Goal: Task Accomplishment & Management: Complete application form

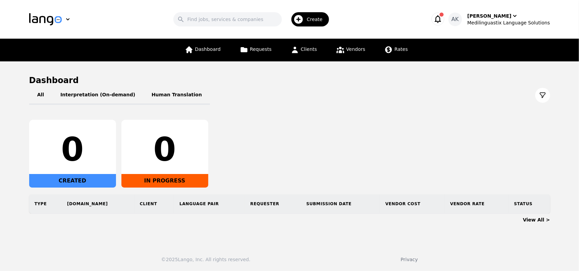
click at [303, 21] on icon "button" at bounding box center [299, 19] width 9 height 9
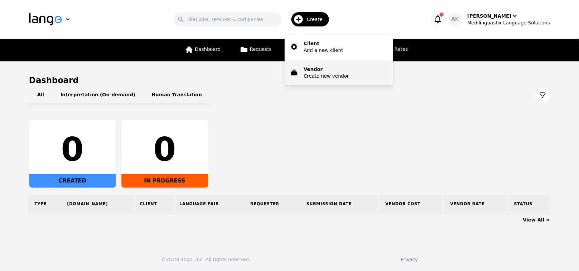
click at [316, 76] on p "Create new vendor" at bounding box center [326, 76] width 45 height 7
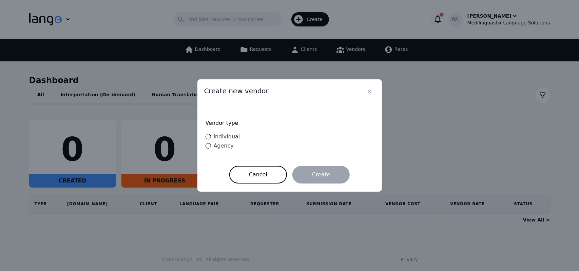
click at [224, 139] on span "Individual" at bounding box center [227, 136] width 26 height 6
click at [211, 139] on input "Individual" at bounding box center [208, 136] width 5 height 5
radio input "true"
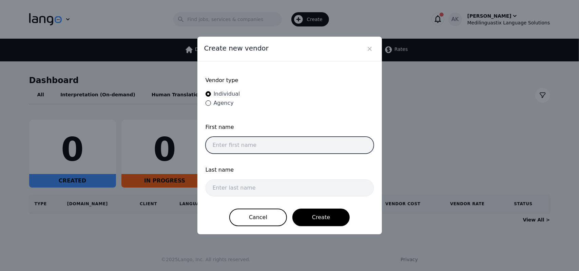
click at [249, 146] on input "text" at bounding box center [290, 145] width 168 height 17
paste input "Palzor"
type input "Palzor"
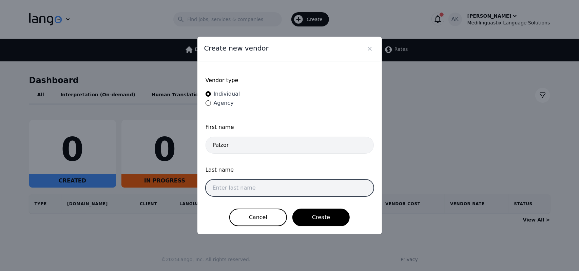
click at [228, 189] on input "text" at bounding box center [290, 188] width 168 height 17
paste input "Bhutia"
type input "Bhutia"
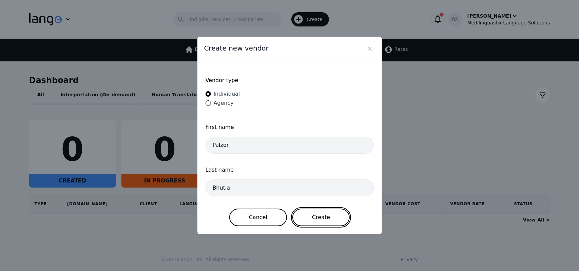
click at [316, 213] on button "Create" at bounding box center [320, 218] width 57 height 18
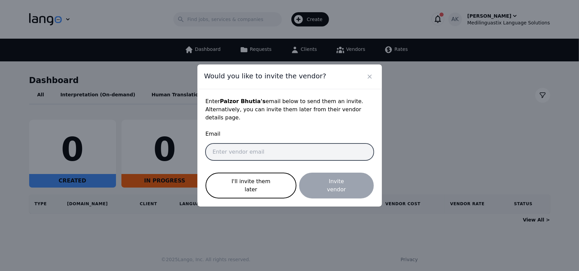
click at [221, 153] on input "email" at bounding box center [290, 152] width 168 height 17
paste input "palzormachungpa13@gmail.com"
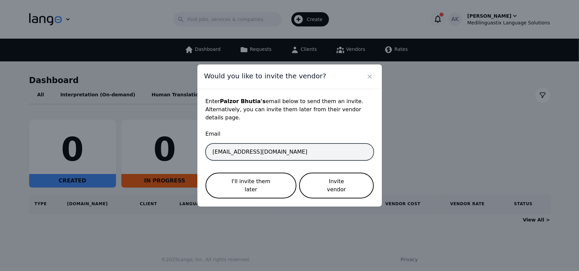
type input "palzormachungpa13@gmail.com"
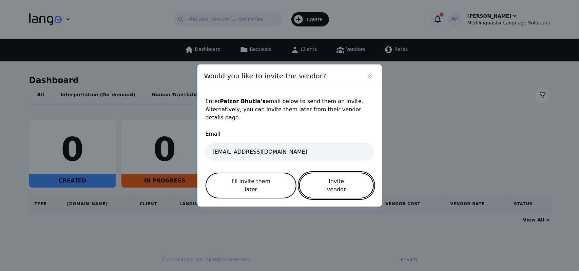
click at [337, 177] on button "Invite vendor" at bounding box center [336, 186] width 74 height 26
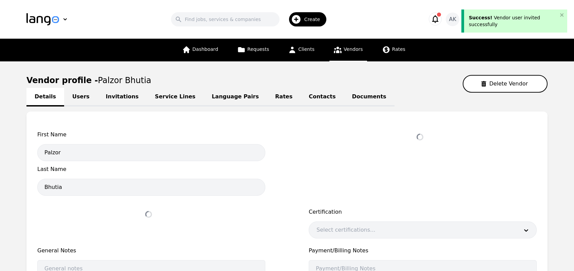
select select "active"
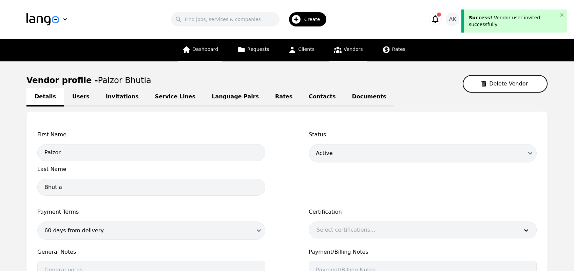
click at [214, 52] on span "Dashboard" at bounding box center [205, 48] width 26 height 5
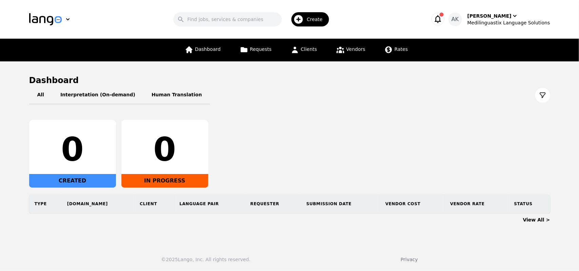
click at [303, 22] on icon "button" at bounding box center [299, 19] width 9 height 9
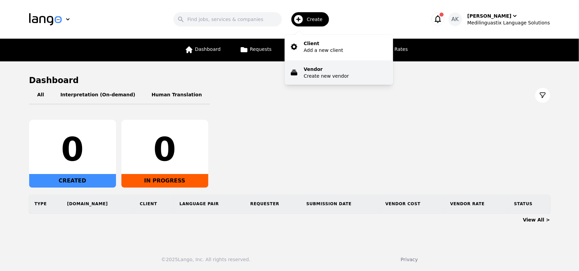
click at [315, 68] on p "Vendor" at bounding box center [326, 69] width 45 height 7
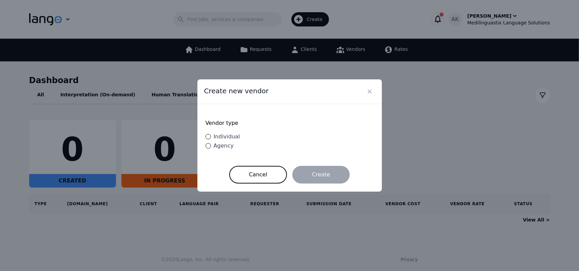
click at [224, 140] on span "Individual" at bounding box center [227, 136] width 26 height 6
click at [211, 139] on input "Individual" at bounding box center [208, 136] width 5 height 5
radio input "true"
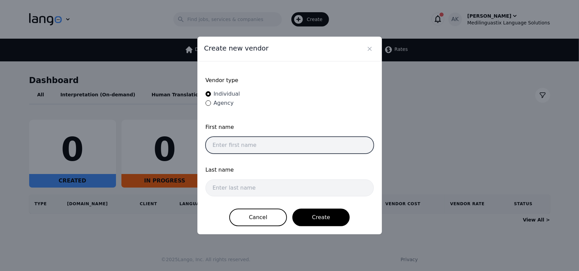
click at [240, 151] on input "text" at bounding box center [290, 145] width 168 height 17
paste input "Eliane"
type input "Eliane"
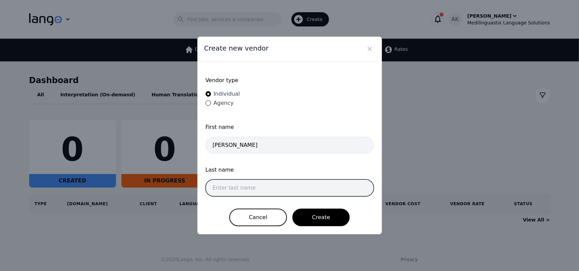
click at [261, 190] on input "text" at bounding box center [290, 188] width 168 height 17
paste input "Val de Oliveira do Rio Branco"
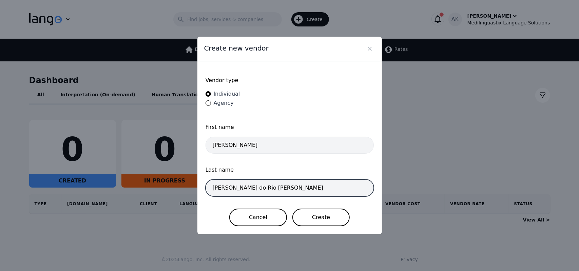
type input "Val de Oliveira do Rio Branco"
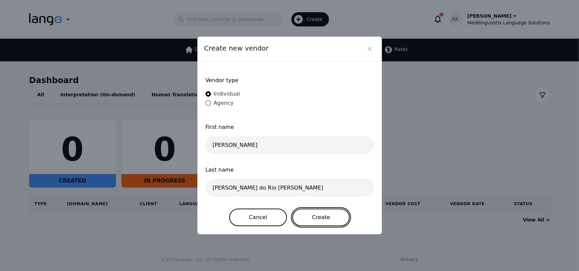
click at [322, 217] on button "Create" at bounding box center [320, 218] width 57 height 18
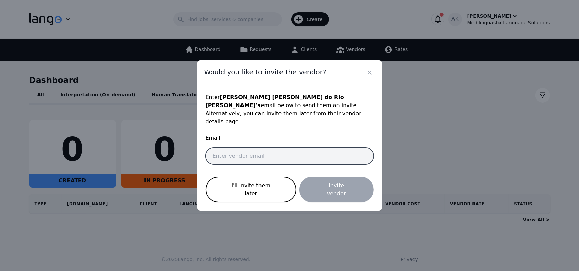
click at [235, 155] on input "email" at bounding box center [290, 156] width 168 height 17
paste input "elianeriobranco@gmail.com"
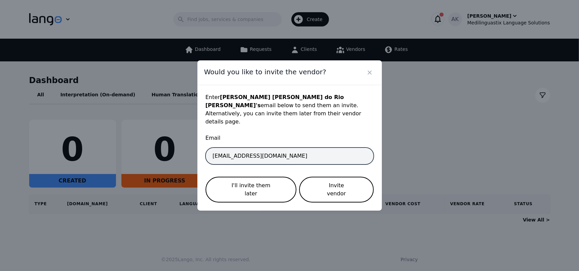
type input "elianeriobranco@gmail.com"
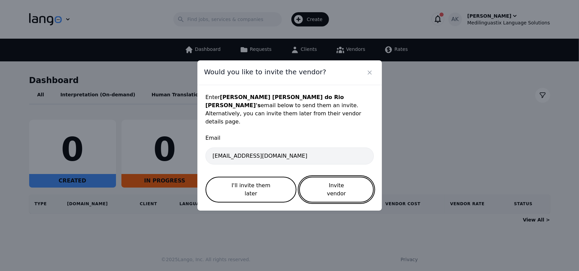
click at [318, 182] on button "Invite vendor" at bounding box center [336, 190] width 74 height 26
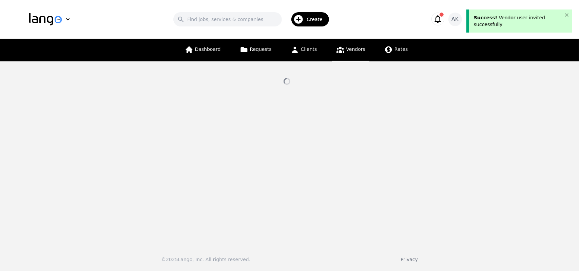
select select "active"
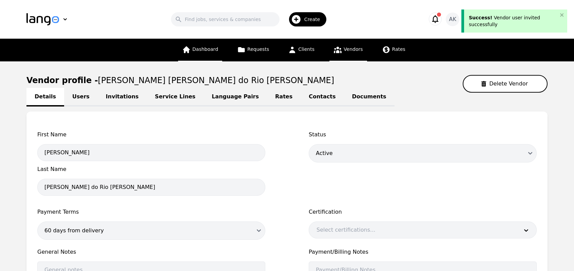
click at [214, 52] on span "Dashboard" at bounding box center [205, 48] width 26 height 5
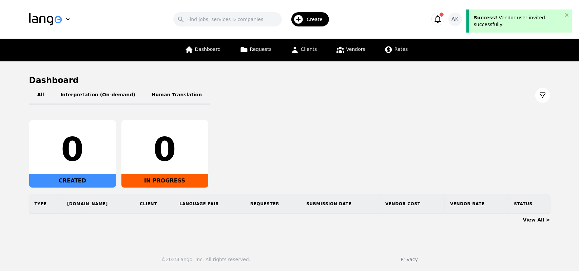
click at [304, 22] on icon "button" at bounding box center [298, 19] width 11 height 11
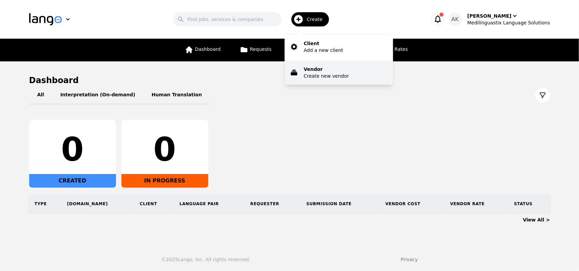
click at [314, 73] on p "Create new vendor" at bounding box center [326, 76] width 45 height 7
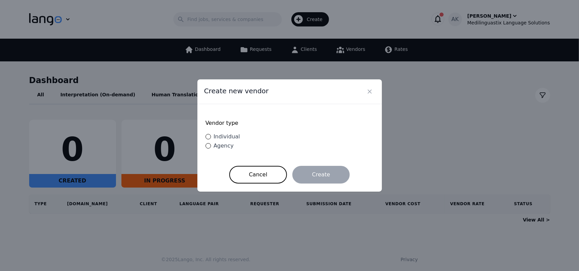
click at [223, 135] on span "Individual" at bounding box center [227, 136] width 26 height 6
click at [211, 135] on input "Individual" at bounding box center [208, 136] width 5 height 5
radio input "true"
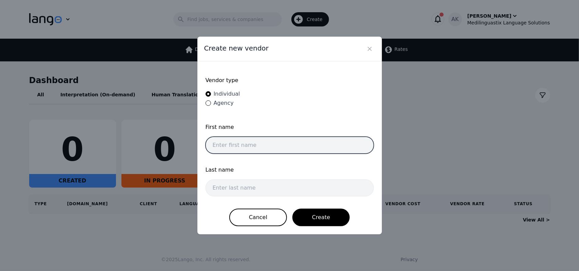
click at [242, 142] on input "text" at bounding box center [290, 145] width 168 height 17
paste input "Sahar"
type input "Sahar"
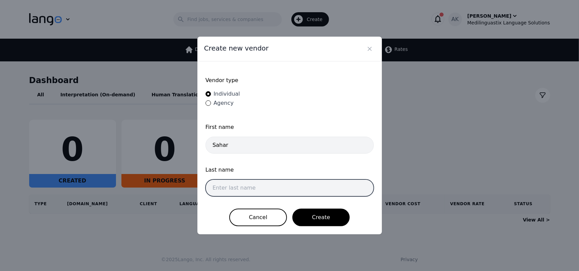
click at [226, 188] on input "text" at bounding box center [290, 188] width 168 height 17
paste input "Gamal Gamal Mohamed Rabie Gwely"
drag, startPoint x: 229, startPoint y: 188, endPoint x: 204, endPoint y: 187, distance: 25.5
click at [204, 187] on div "Vendor type Individual Agency First name Sahar Last name Gamal Gamal Mohamed Ra…" at bounding box center [289, 147] width 185 height 173
type input "Gamal Mohamed Rabie Gwely"
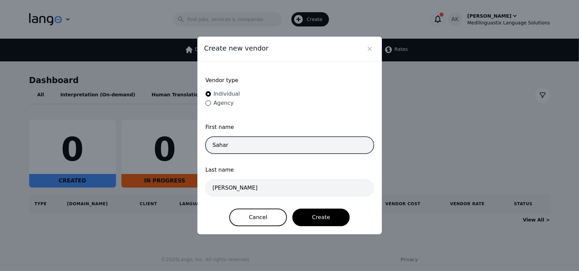
click at [251, 145] on input "Sahar" at bounding box center [290, 145] width 168 height 17
paste input "Gamal"
type input "Sahar Gamal"
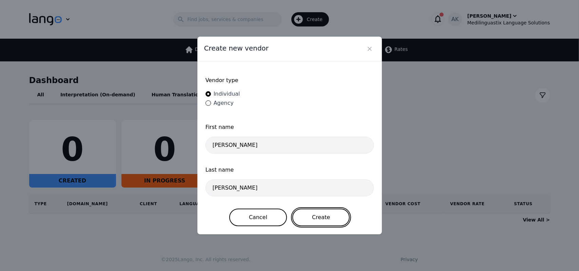
click at [318, 217] on button "Create" at bounding box center [320, 218] width 57 height 18
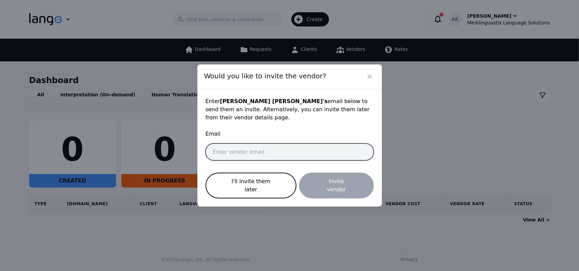
click at [231, 156] on input "email" at bounding box center [290, 152] width 168 height 17
paste input "sahargamal410@gmail.com"
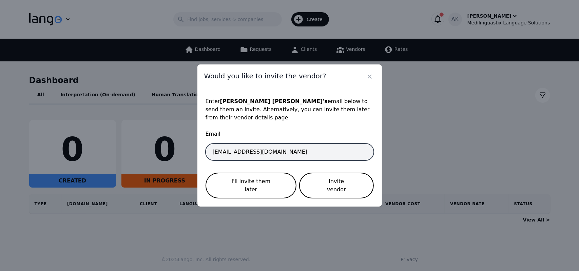
type input "sahargamal410@gmail.com"
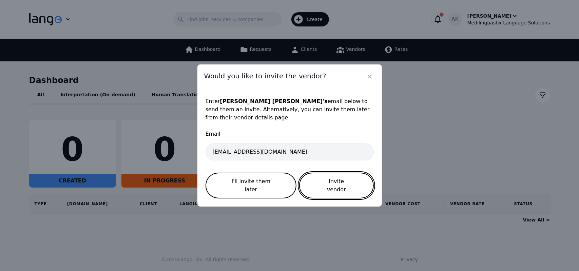
click at [314, 182] on button "Invite vendor" at bounding box center [336, 186] width 74 height 26
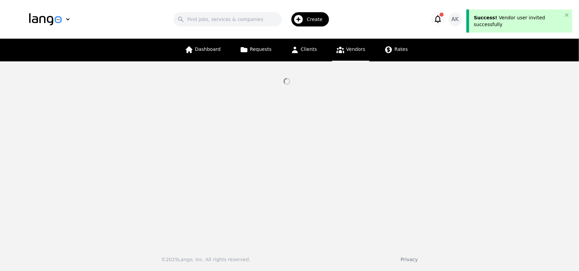
select select "active"
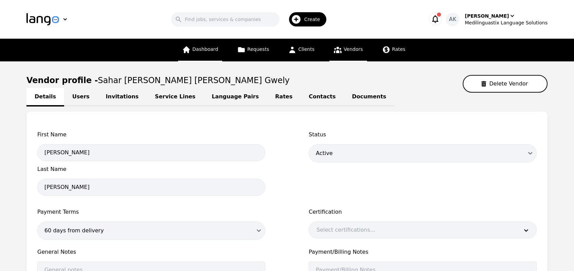
click at [209, 49] on span "Dashboard" at bounding box center [205, 48] width 26 height 5
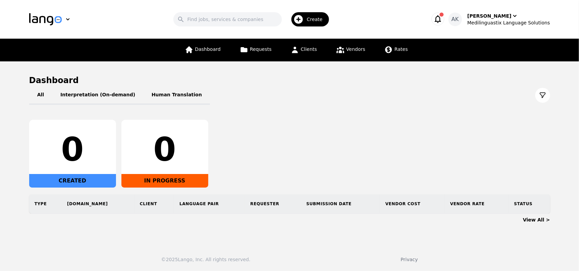
click at [443, 20] on icon "button" at bounding box center [438, 19] width 10 height 10
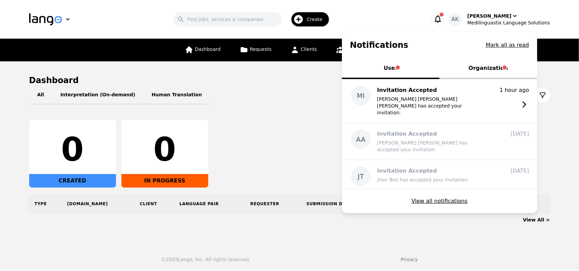
click at [492, 67] on button "Organization" at bounding box center [489, 69] width 98 height 20
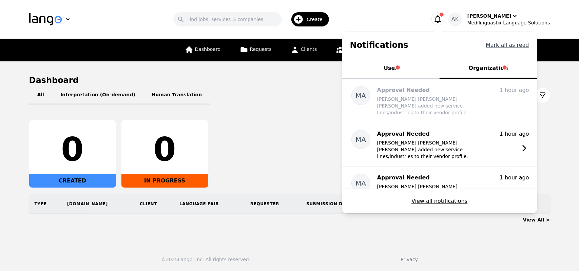
click at [507, 46] on button "Mark all as read" at bounding box center [507, 45] width 43 height 8
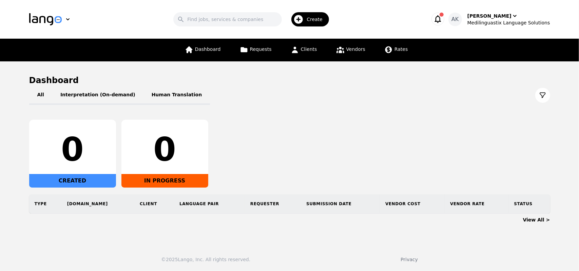
click at [441, 19] on icon "button" at bounding box center [438, 19] width 6 height 8
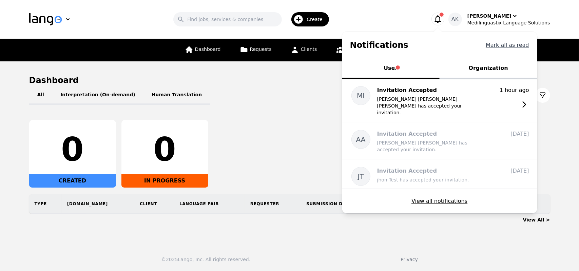
click at [501, 48] on button "Mark all as read" at bounding box center [507, 45] width 43 height 8
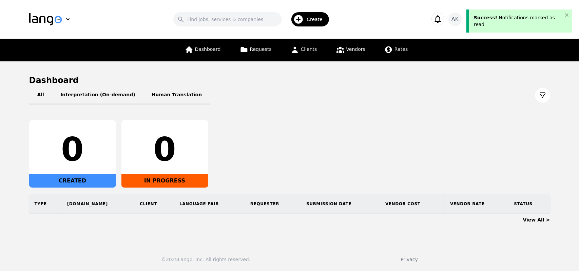
click at [402, 21] on div "Search Create" at bounding box center [253, 20] width 329 height 20
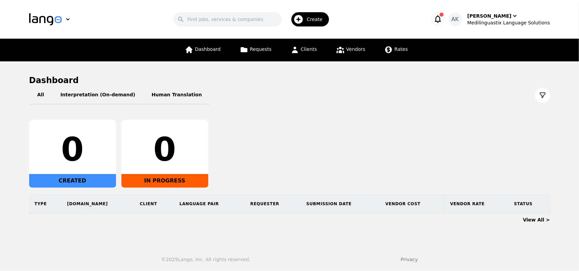
click at [441, 17] on icon "button" at bounding box center [438, 19] width 6 height 8
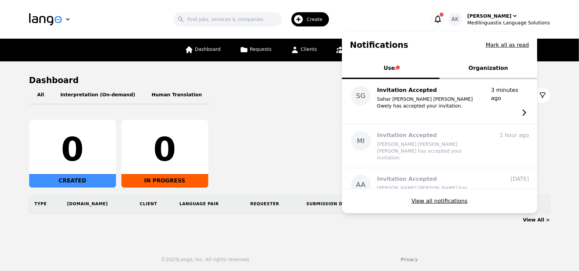
click at [483, 65] on button "Organization" at bounding box center [489, 69] width 98 height 20
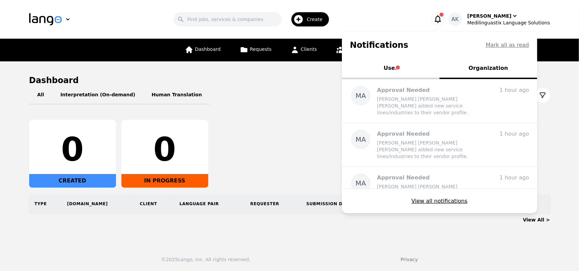
click at [400, 68] on span "Tabs" at bounding box center [398, 67] width 4 height 4
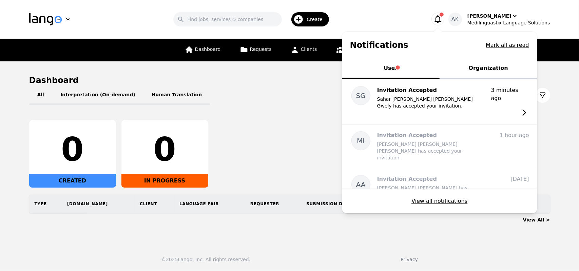
click at [412, 16] on div "Search Create" at bounding box center [253, 20] width 329 height 20
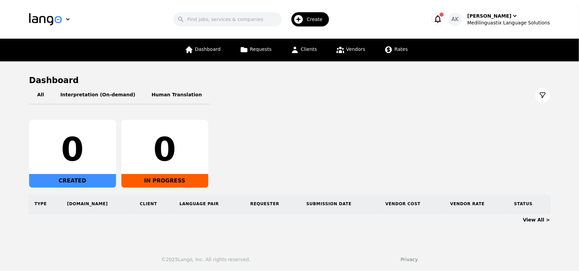
click at [443, 15] on icon "button" at bounding box center [438, 19] width 10 height 10
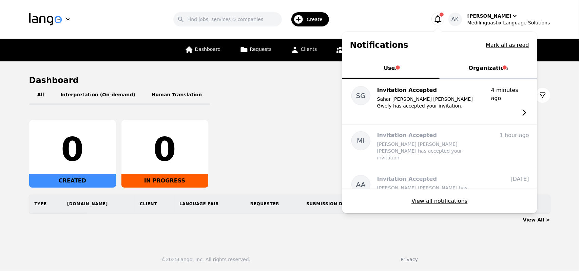
click at [489, 73] on button "Organization" at bounding box center [489, 69] width 98 height 20
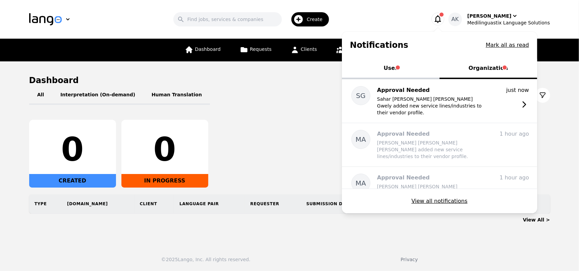
click at [403, 70] on button "User" at bounding box center [391, 69] width 98 height 20
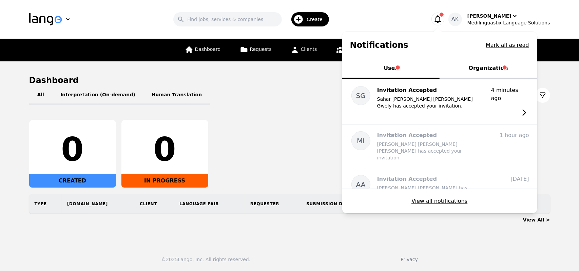
click at [366, 19] on div "Search Create" at bounding box center [253, 20] width 329 height 20
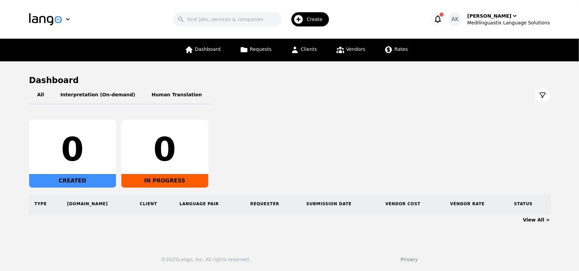
click at [443, 15] on icon "button" at bounding box center [438, 19] width 10 height 10
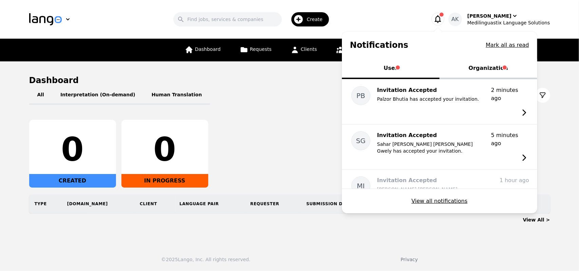
click at [499, 68] on button "Organization" at bounding box center [489, 69] width 98 height 20
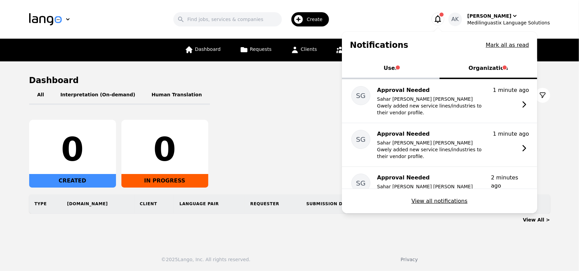
click at [443, 19] on icon "button" at bounding box center [438, 19] width 10 height 10
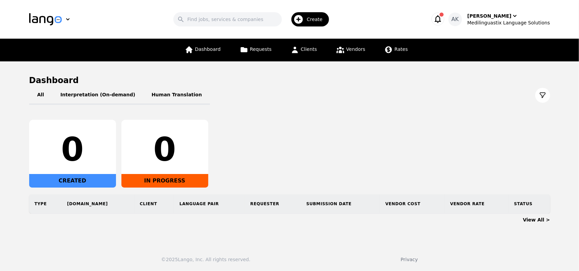
click at [360, 13] on div "Search Create" at bounding box center [253, 20] width 329 height 20
click at [443, 22] on icon "button" at bounding box center [438, 19] width 10 height 10
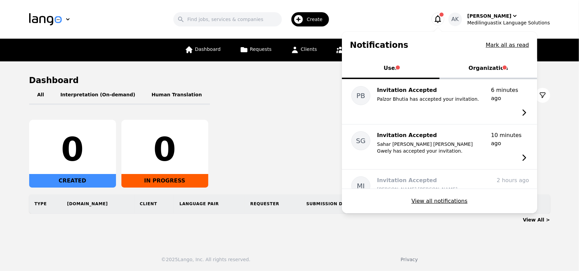
click at [495, 68] on button "Organization" at bounding box center [489, 69] width 98 height 20
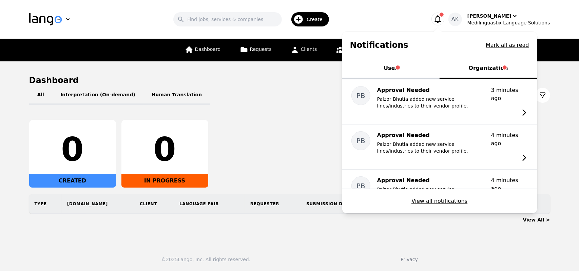
click at [391, 19] on div "Search Create" at bounding box center [253, 20] width 329 height 20
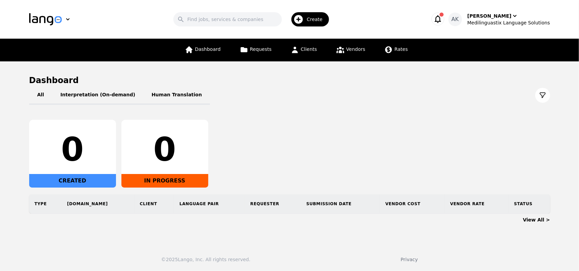
click at [441, 21] on icon "button" at bounding box center [438, 19] width 6 height 8
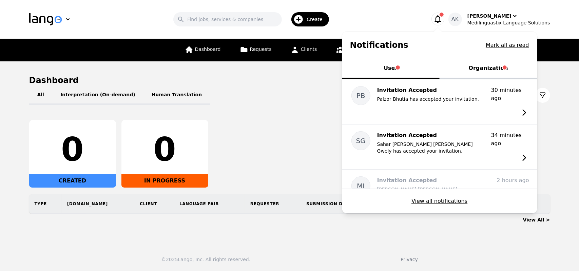
click at [490, 62] on button "Organization" at bounding box center [489, 69] width 98 height 20
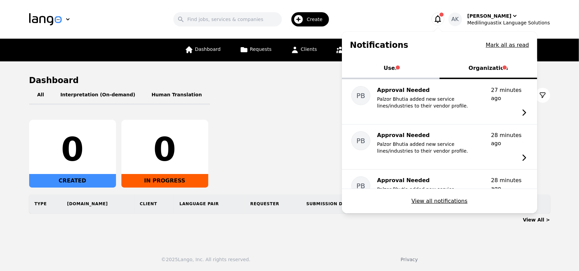
click at [279, 88] on div "All Interpretation (On-demand) Human Translation" at bounding box center [289, 95] width 521 height 19
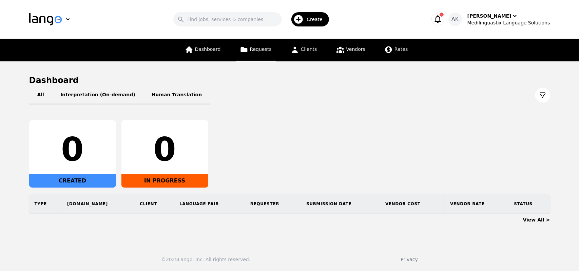
click at [259, 52] on span "Requests" at bounding box center [261, 48] width 22 height 5
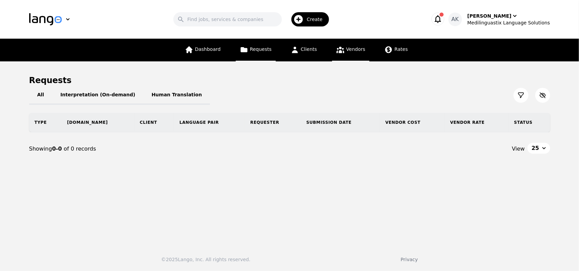
click at [348, 51] on span "Vendors" at bounding box center [355, 48] width 19 height 5
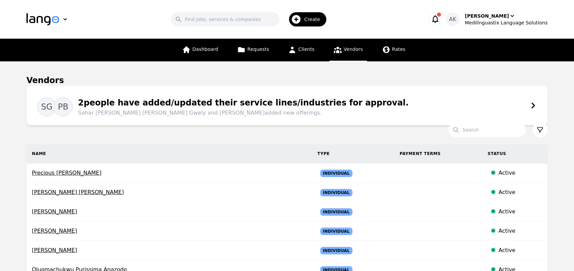
click at [214, 111] on span "Sahar Gamal Gamal Mohamed Rabie Gwely and Palzor Bhutia added new offerings." at bounding box center [243, 113] width 331 height 8
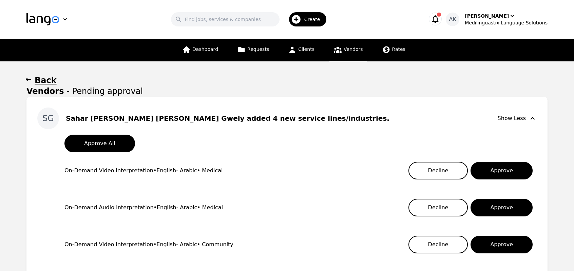
click at [12, 164] on main "Back Vendors - Pending approval SG Sahar Gamal Gamal Mohamed Rabie Gwely added …" at bounding box center [287, 233] width 574 height 345
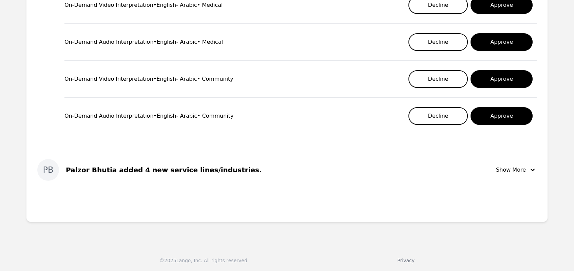
scroll to position [166, 0]
click at [515, 173] on button "Show More" at bounding box center [516, 170] width 41 height 22
click at [521, 170] on div "Show More" at bounding box center [516, 170] width 41 height 8
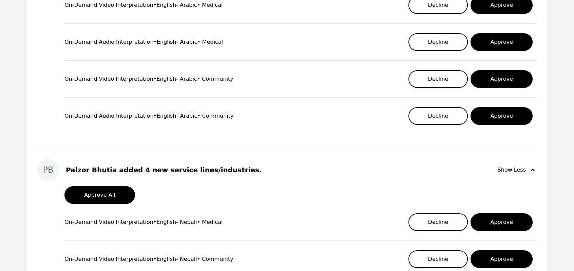
click at [8, 173] on main "Back Vendors - Pending approval SG Sahar Gamal Gamal Mohamed Rabie Gwely added …" at bounding box center [287, 151] width 574 height 510
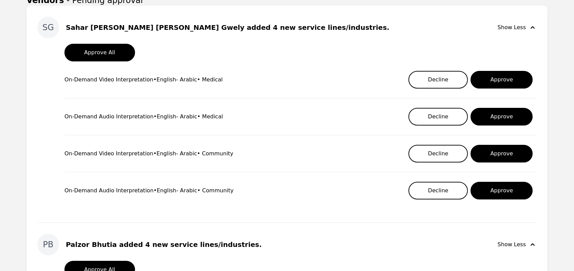
scroll to position [111, 0]
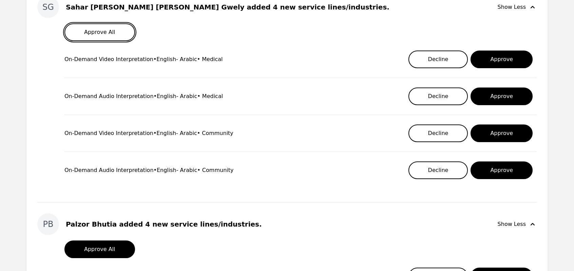
click at [98, 37] on button "Approve All" at bounding box center [99, 32] width 71 height 18
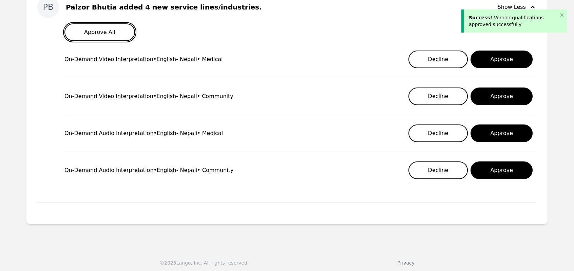
click at [98, 37] on button "Approve All" at bounding box center [99, 32] width 71 height 18
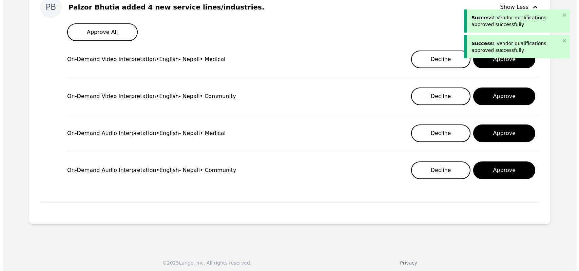
scroll to position [0, 0]
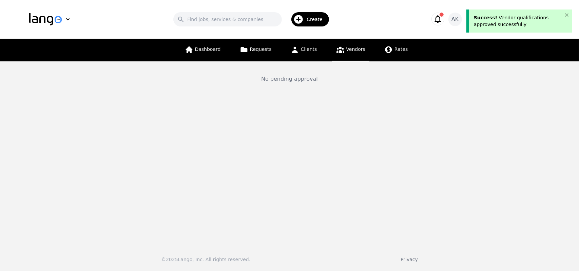
click at [441, 17] on icon "button" at bounding box center [438, 19] width 6 height 8
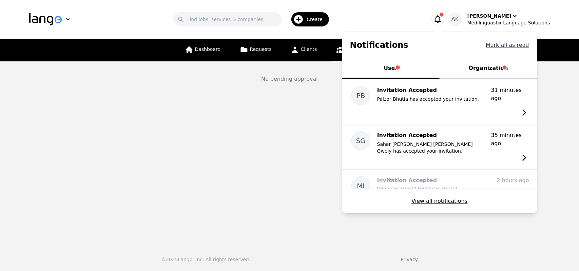
click at [505, 45] on button "Mark all as read" at bounding box center [507, 45] width 43 height 8
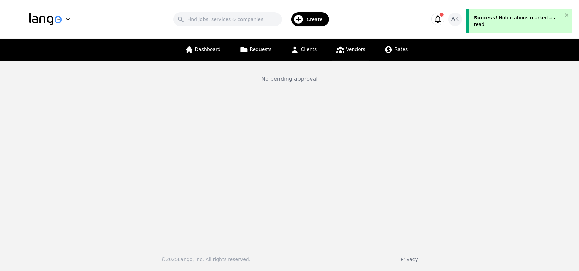
click at [443, 16] on icon "button" at bounding box center [438, 19] width 10 height 10
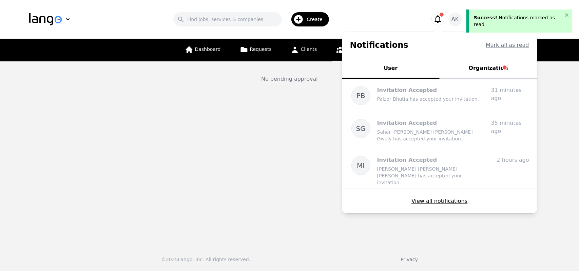
click at [490, 73] on button "Organization" at bounding box center [489, 69] width 98 height 20
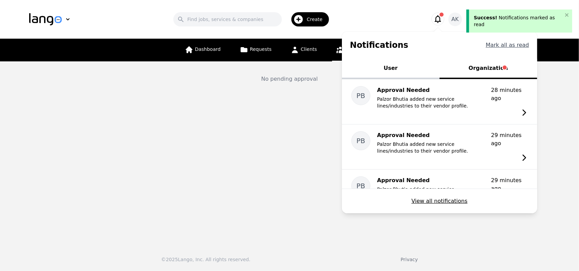
click at [511, 47] on button "Mark all as read" at bounding box center [507, 45] width 43 height 8
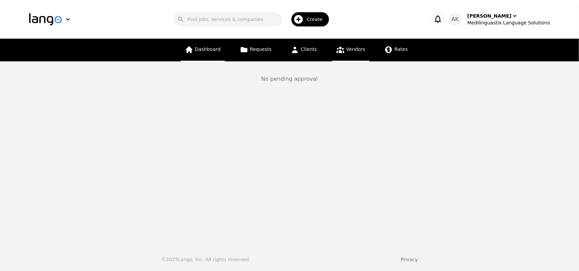
click at [212, 49] on span "Dashboard" at bounding box center [208, 48] width 26 height 5
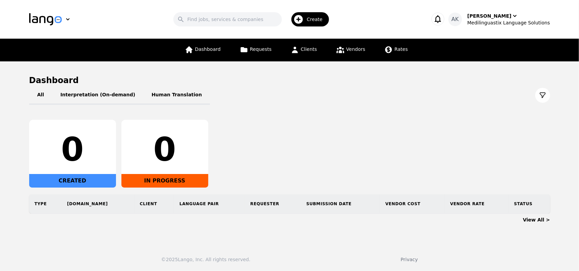
click at [443, 16] on icon "button" at bounding box center [438, 19] width 10 height 10
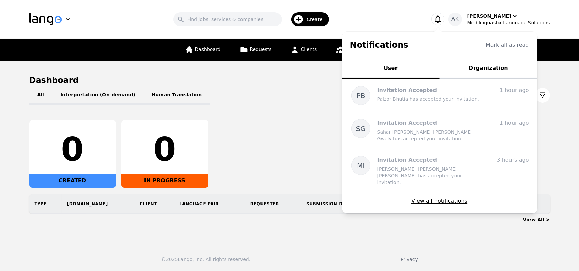
click at [484, 65] on button "Organization" at bounding box center [489, 69] width 98 height 20
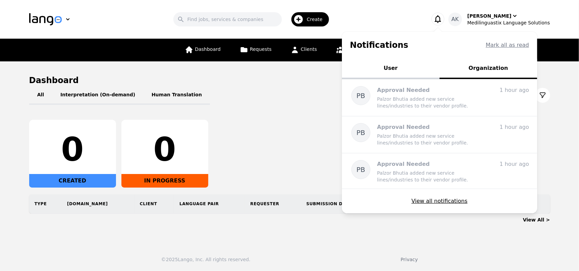
click at [385, 9] on header "Search Create Notifications Mark all as read User Organization PB Invitation Ac…" at bounding box center [289, 19] width 579 height 39
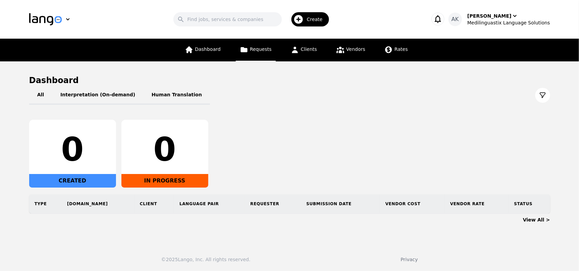
click at [256, 52] on span "Requests" at bounding box center [261, 48] width 22 height 5
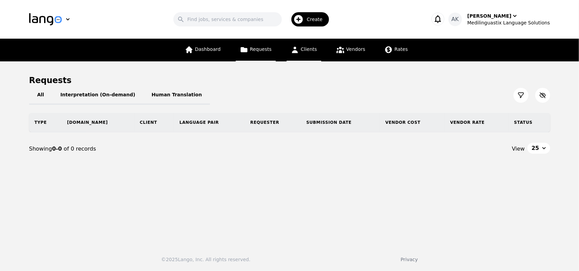
click at [302, 52] on span "Clients" at bounding box center [309, 48] width 16 height 5
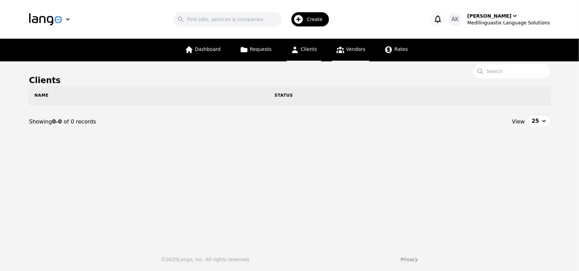
click at [344, 51] on link "Vendors" at bounding box center [350, 50] width 37 height 23
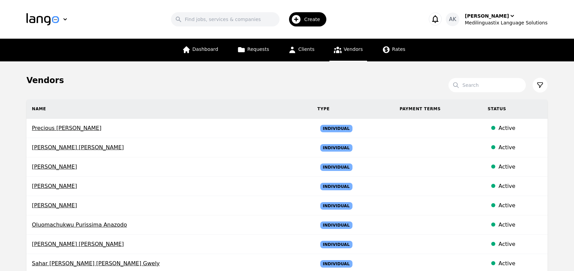
click at [440, 19] on icon "button" at bounding box center [436, 19] width 10 height 10
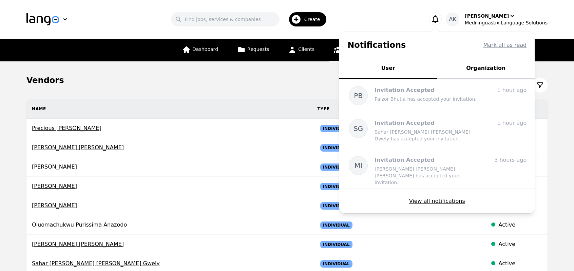
click at [486, 66] on button "Organization" at bounding box center [486, 69] width 98 height 20
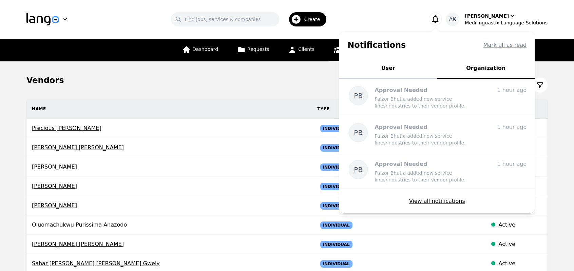
click at [415, 74] on button "User" at bounding box center [388, 69] width 98 height 20
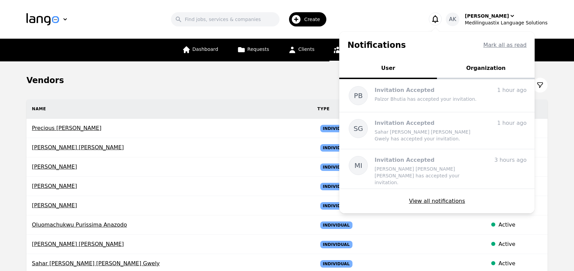
click at [346, 14] on div "Search Create" at bounding box center [250, 20] width 329 height 20
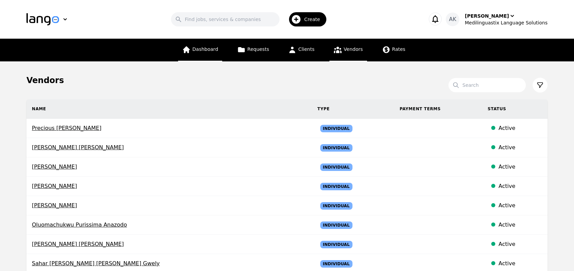
click at [209, 49] on span "Dashboard" at bounding box center [205, 48] width 26 height 5
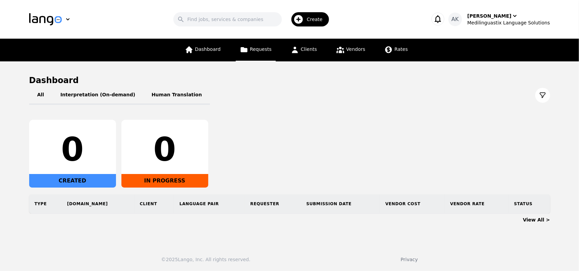
click at [250, 54] on link "Requests" at bounding box center [256, 50] width 40 height 23
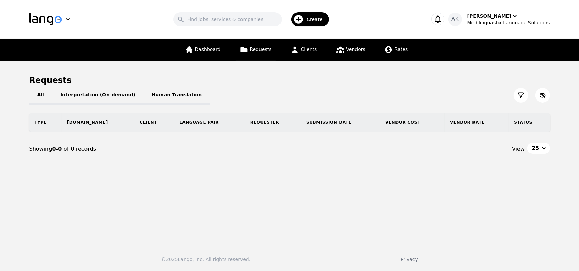
click at [183, 55] on div "Dashboard Requests Clients Vendors Rates" at bounding box center [289, 50] width 413 height 23
click at [210, 50] on span "Dashboard" at bounding box center [208, 48] width 26 height 5
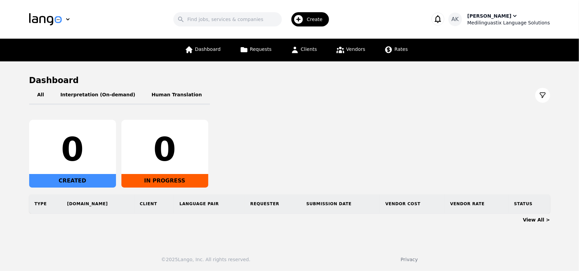
click at [496, 24] on div "Medilinguastix Language Solutions" at bounding box center [509, 22] width 83 height 7
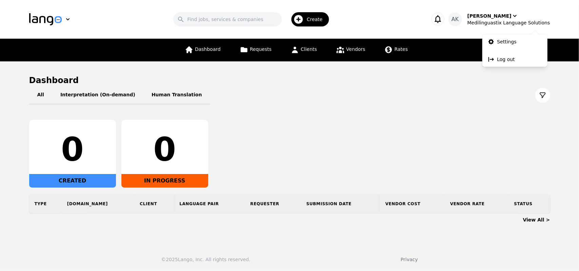
click at [359, 97] on div "All Interpretation (On-demand) Human Translation" at bounding box center [289, 95] width 521 height 19
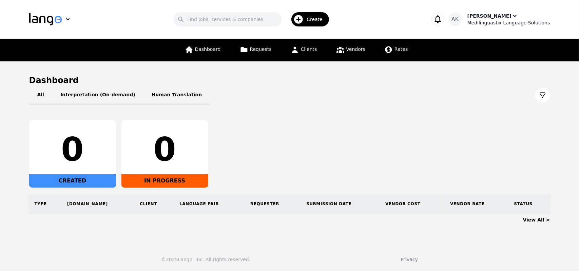
click at [495, 19] on div "[PERSON_NAME]" at bounding box center [490, 16] width 44 height 7
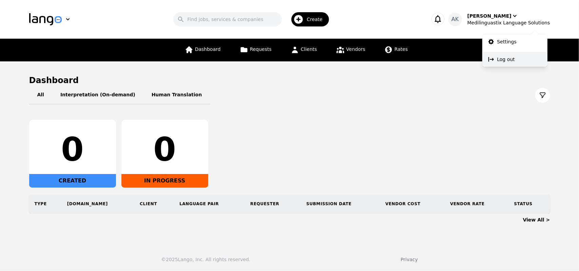
click at [499, 63] on button "Log out" at bounding box center [515, 59] width 65 height 15
